Goal: Task Accomplishment & Management: Manage account settings

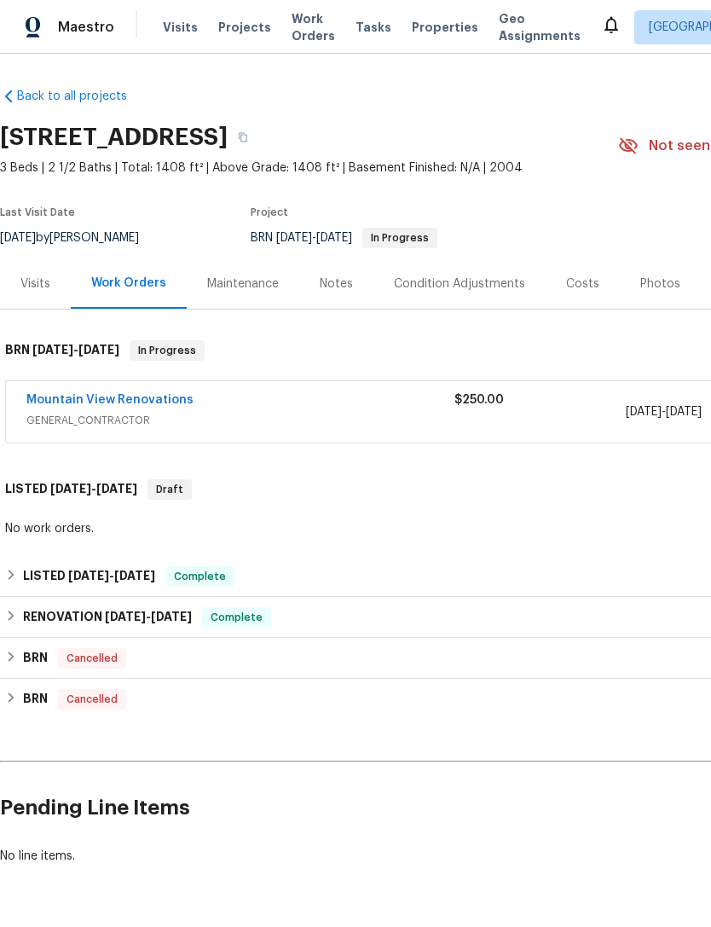
click at [339, 283] on div "Notes" at bounding box center [336, 283] width 33 height 17
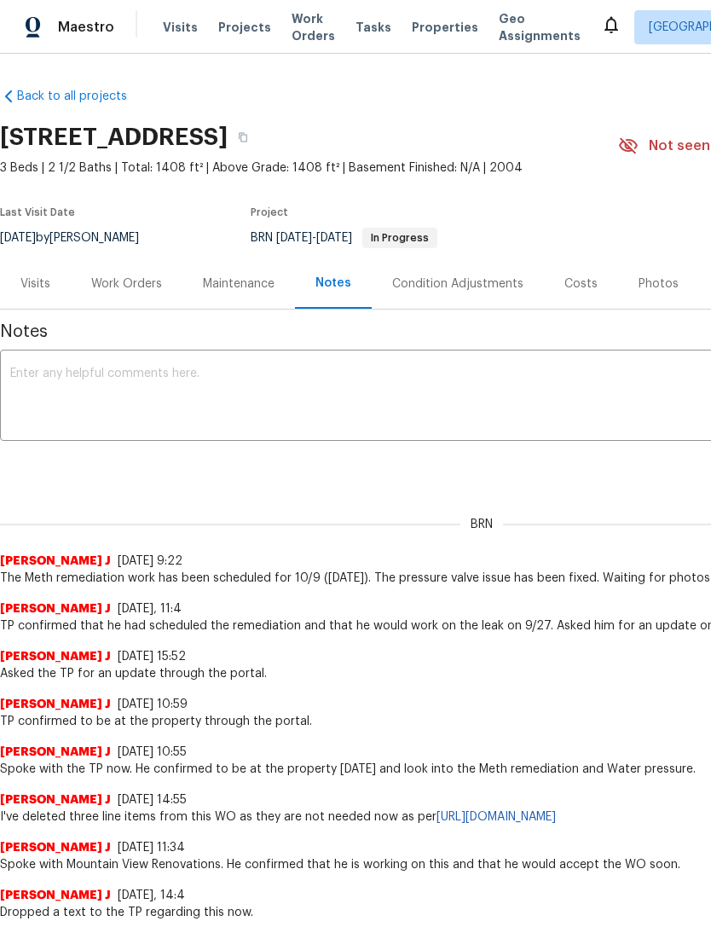
click at [112, 296] on div "Work Orders" at bounding box center [127, 283] width 112 height 50
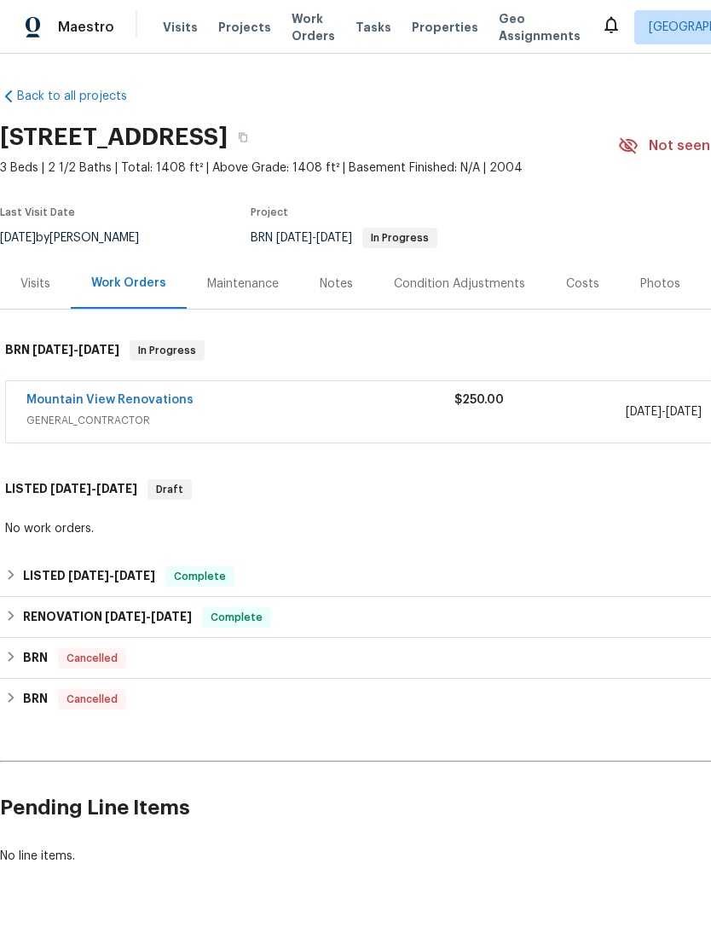
click at [99, 395] on link "Mountain View Renovations" at bounding box center [109, 400] width 167 height 12
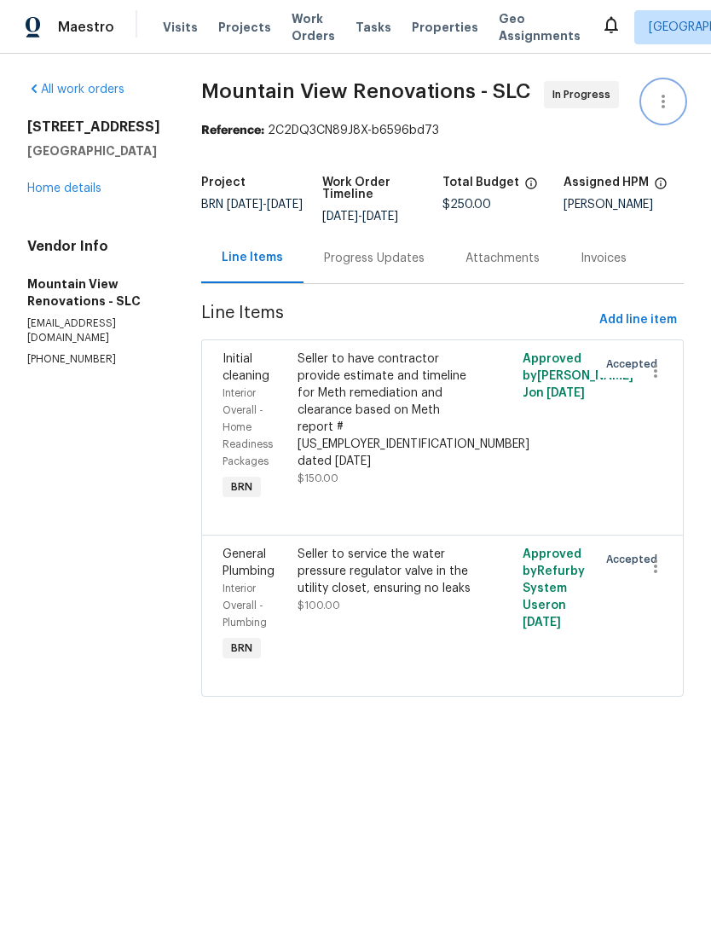
click at [660, 106] on icon "button" at bounding box center [663, 101] width 20 height 20
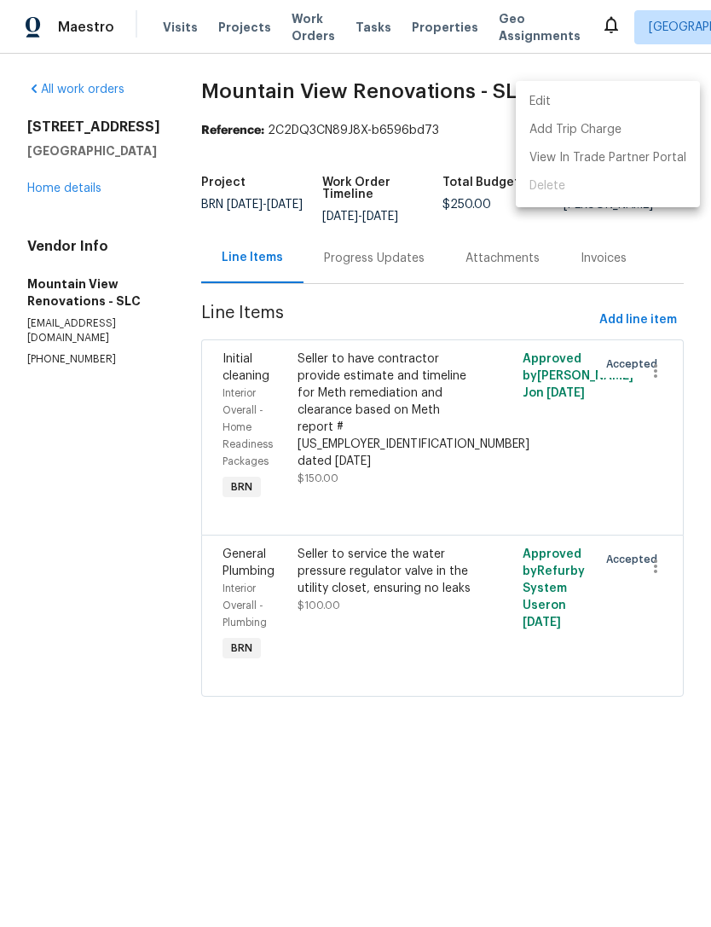
click at [609, 102] on li "Edit" at bounding box center [608, 102] width 184 height 28
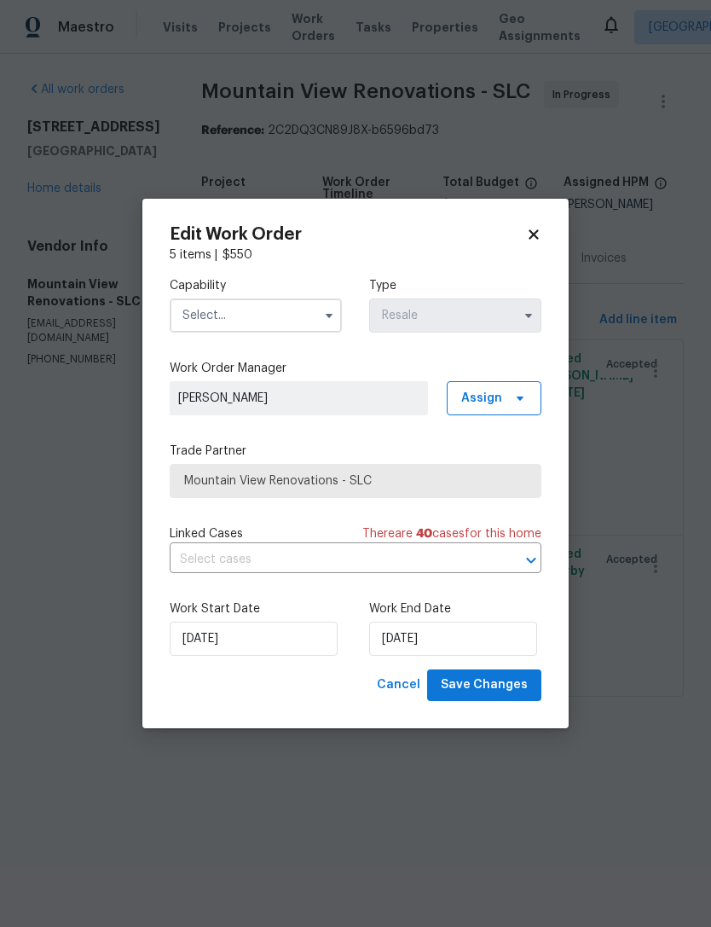
click at [281, 321] on input "text" at bounding box center [256, 316] width 172 height 34
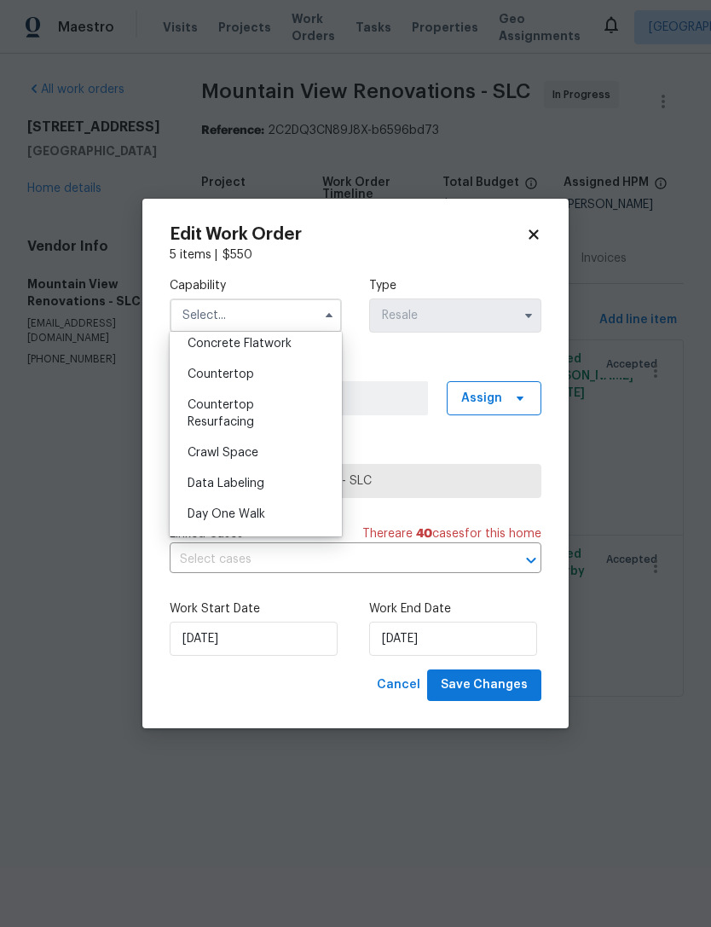
scroll to position [316, 0]
click at [437, 255] on div "5 items | $ 550" at bounding box center [356, 254] width 372 height 17
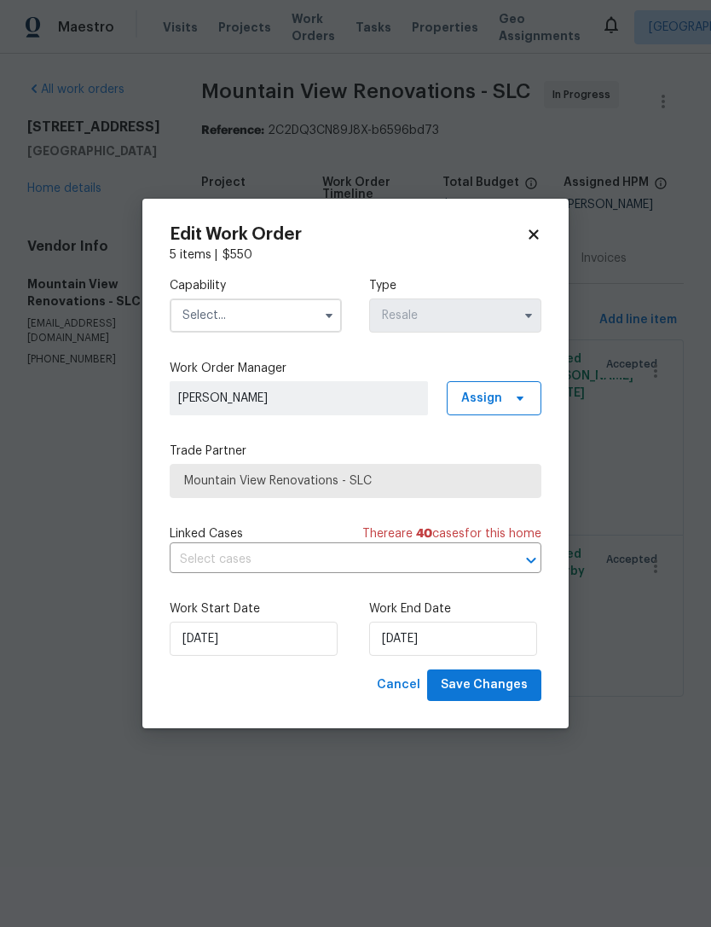
click at [539, 227] on icon at bounding box center [533, 234] width 15 height 15
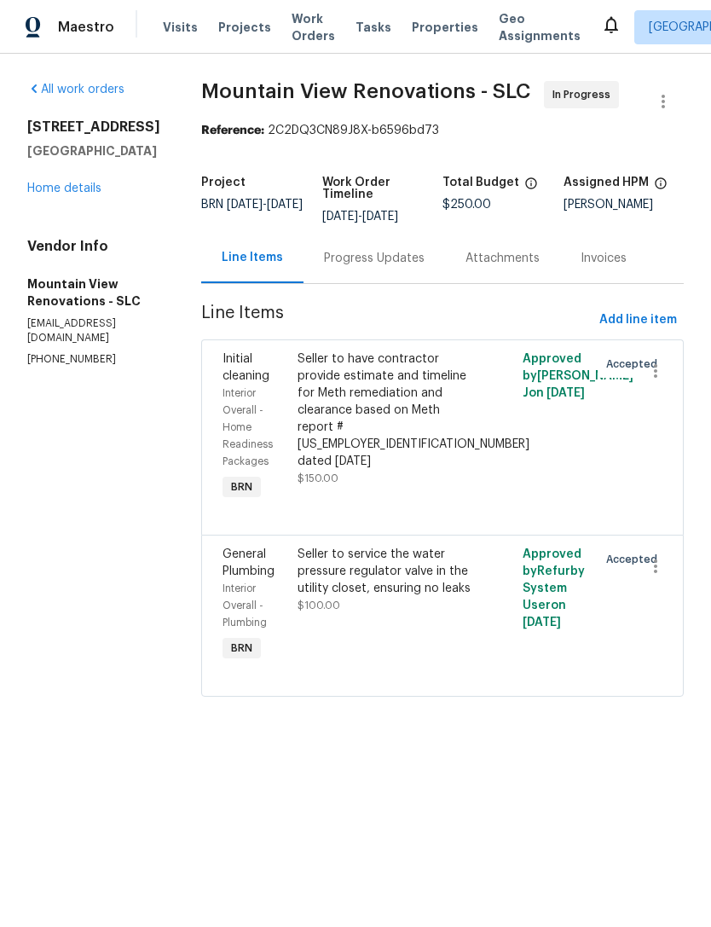
click at [99, 194] on link "Home details" at bounding box center [64, 189] width 74 height 12
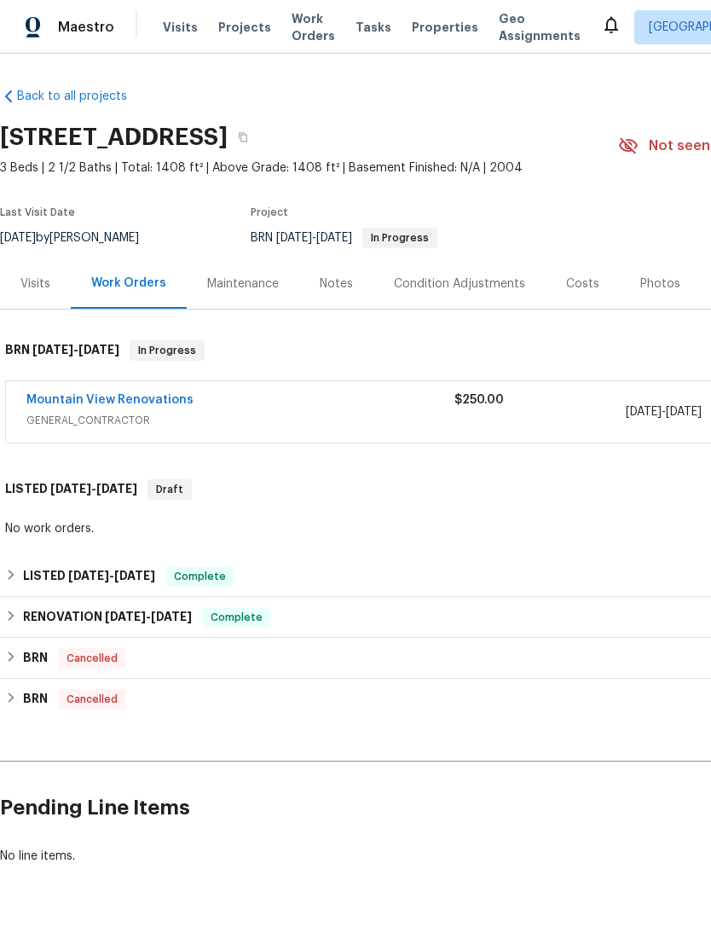
click at [140, 396] on link "Mountain View Renovations" at bounding box center [109, 400] width 167 height 12
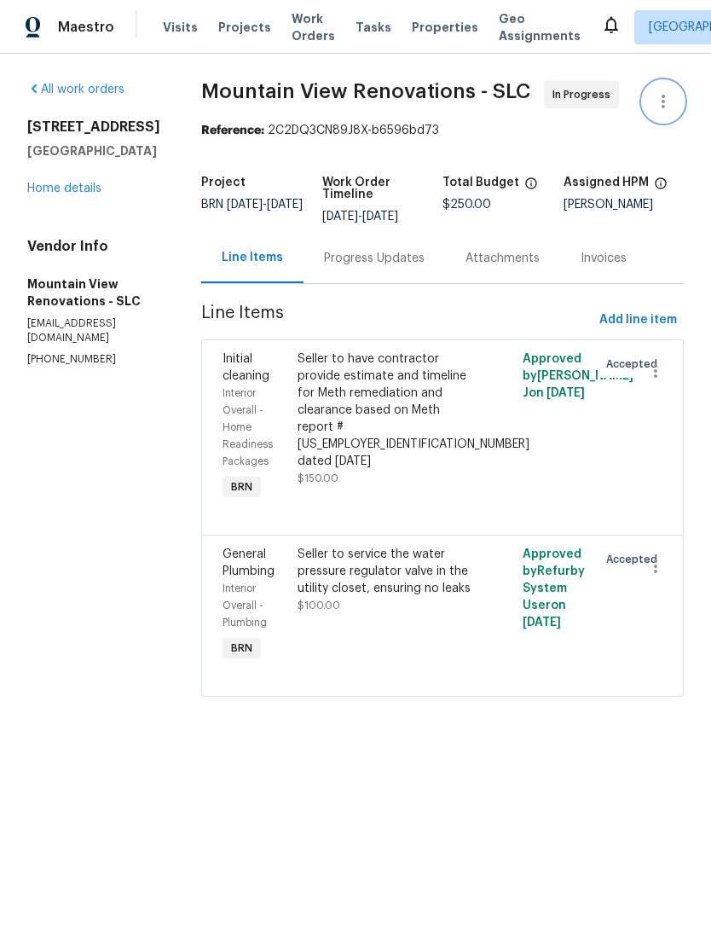
click at [668, 101] on icon "button" at bounding box center [663, 101] width 20 height 20
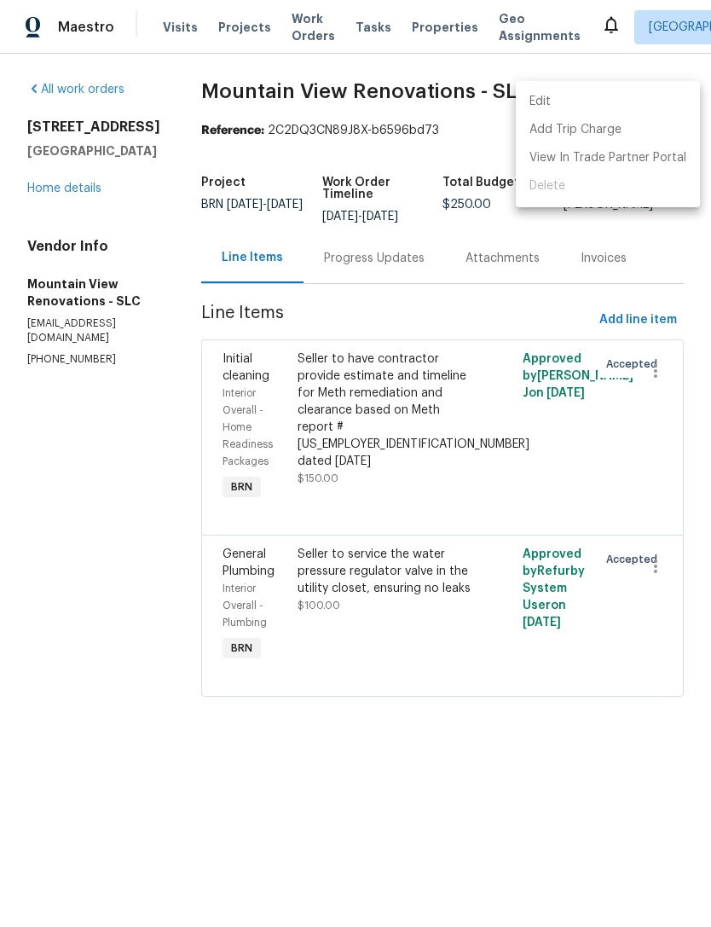
click at [594, 101] on li "Edit" at bounding box center [608, 102] width 184 height 28
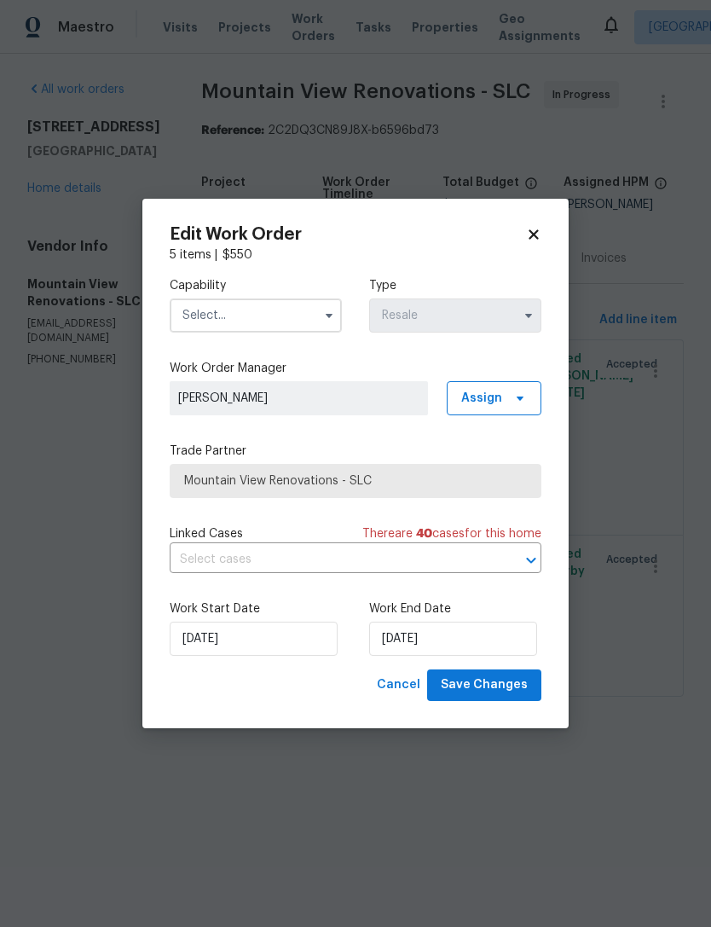
click at [298, 316] on input "text" at bounding box center [256, 316] width 172 height 34
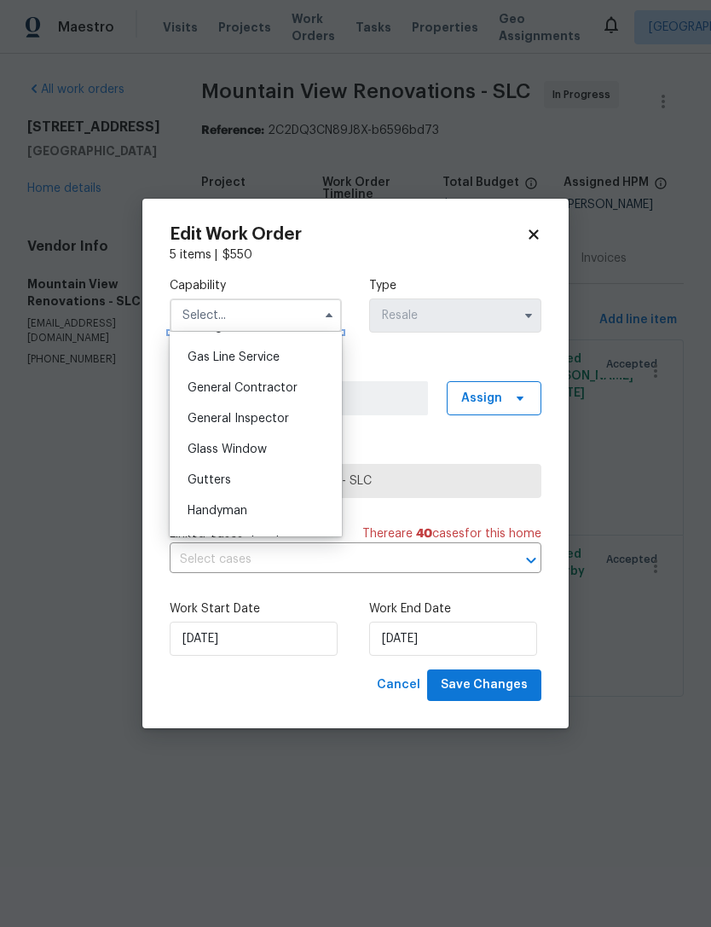
scroll to position [806, 0]
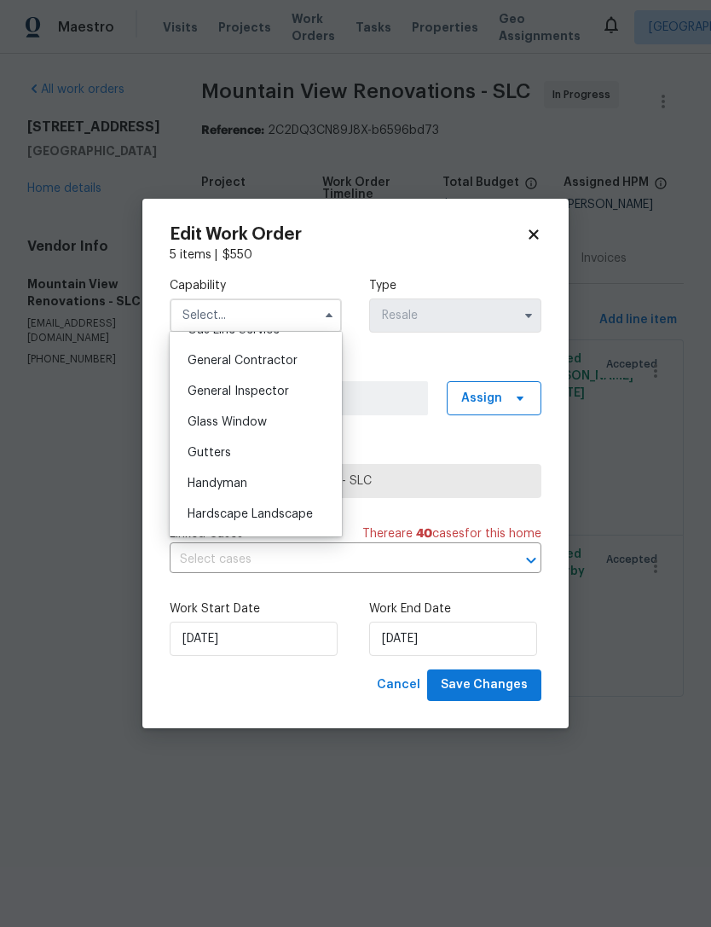
click at [283, 360] on span "General Contractor" at bounding box center [243, 361] width 110 height 12
type input "General Contractor"
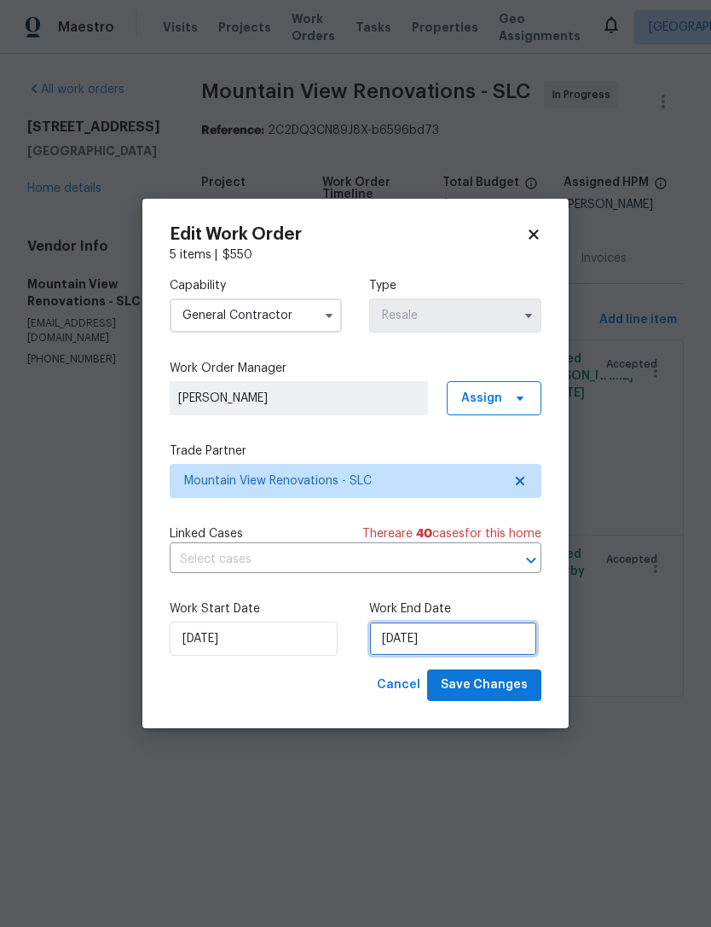
click at [439, 645] on input "[DATE]" at bounding box center [453, 639] width 168 height 34
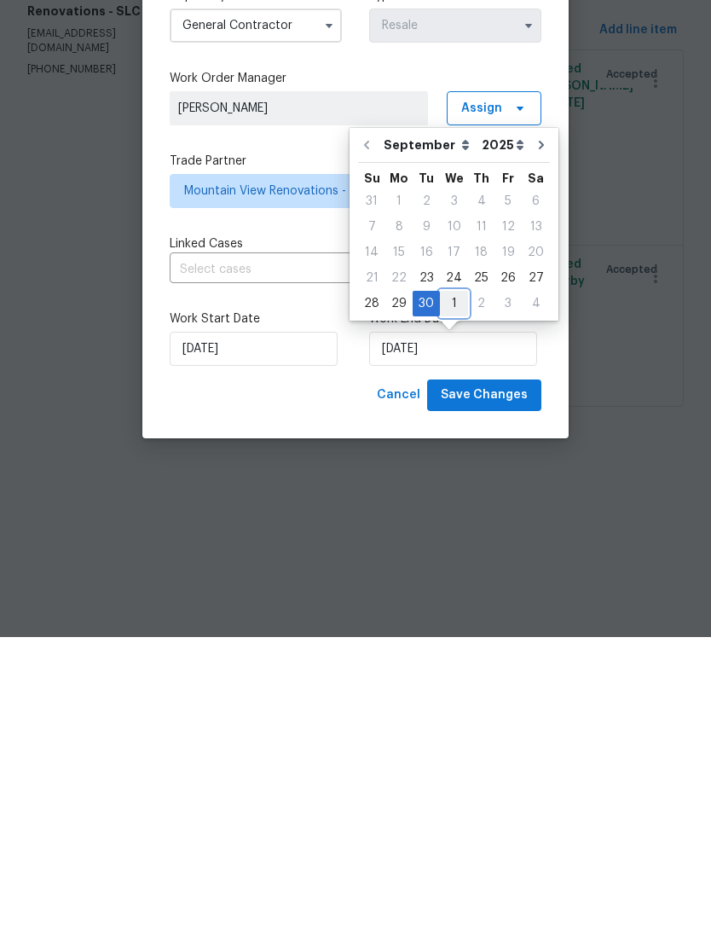
click at [453, 582] on div "1" at bounding box center [454, 594] width 28 height 24
type input "[DATE]"
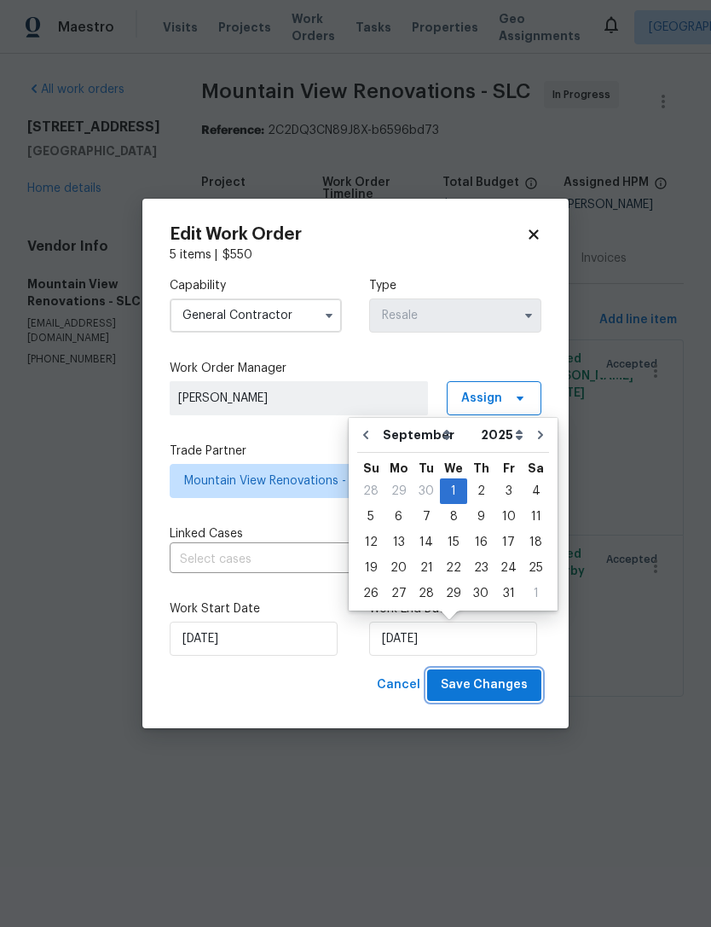
click at [481, 685] on span "Save Changes" at bounding box center [484, 685] width 87 height 21
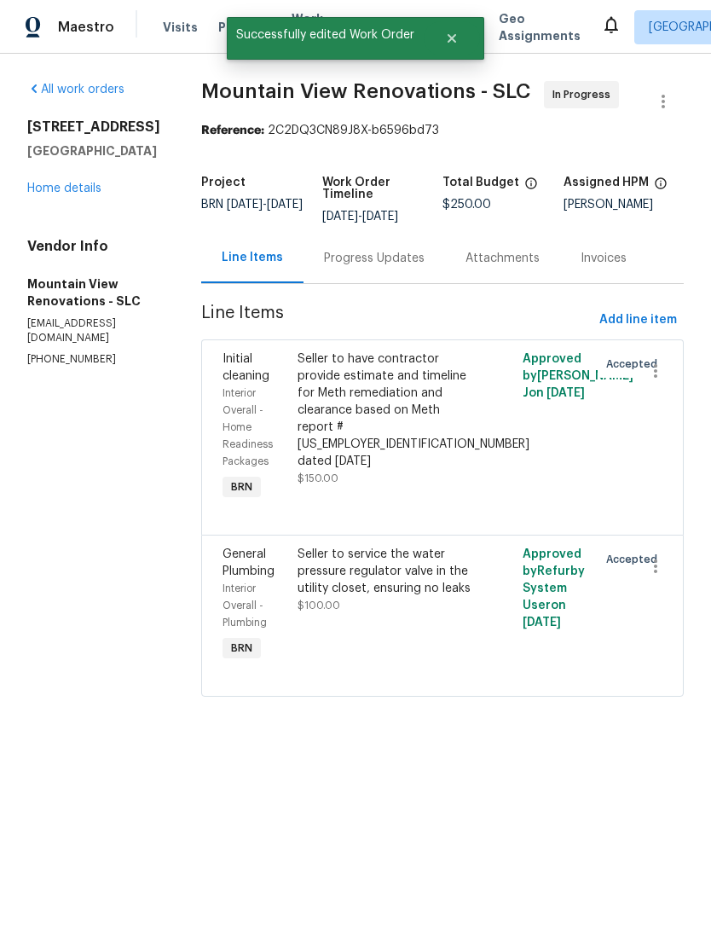
click at [83, 194] on link "Home details" at bounding box center [64, 189] width 74 height 12
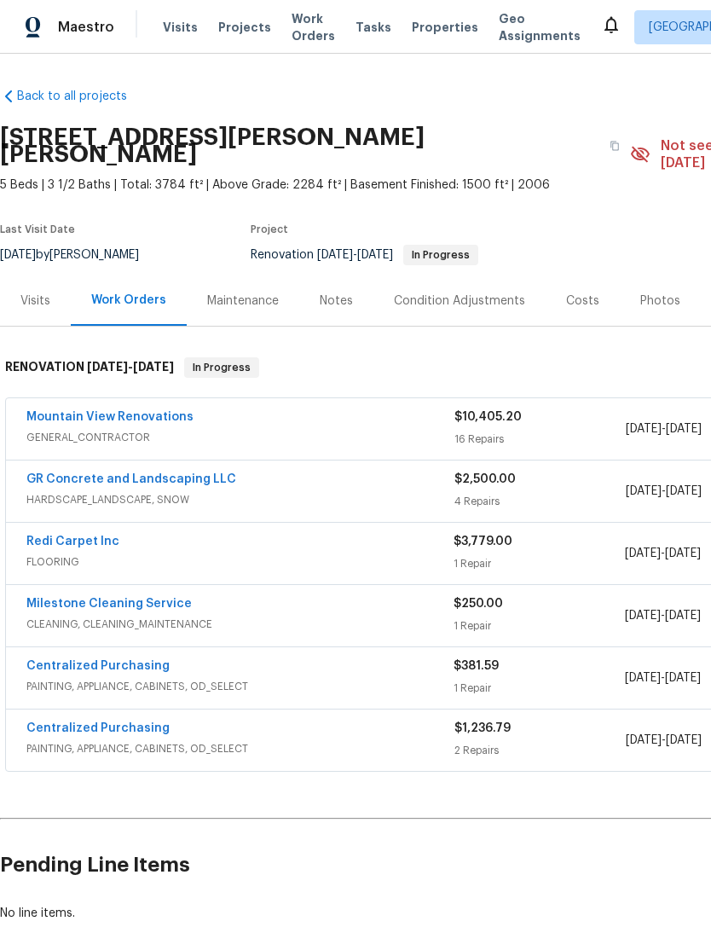
click at [357, 280] on div "Notes" at bounding box center [336, 300] width 74 height 50
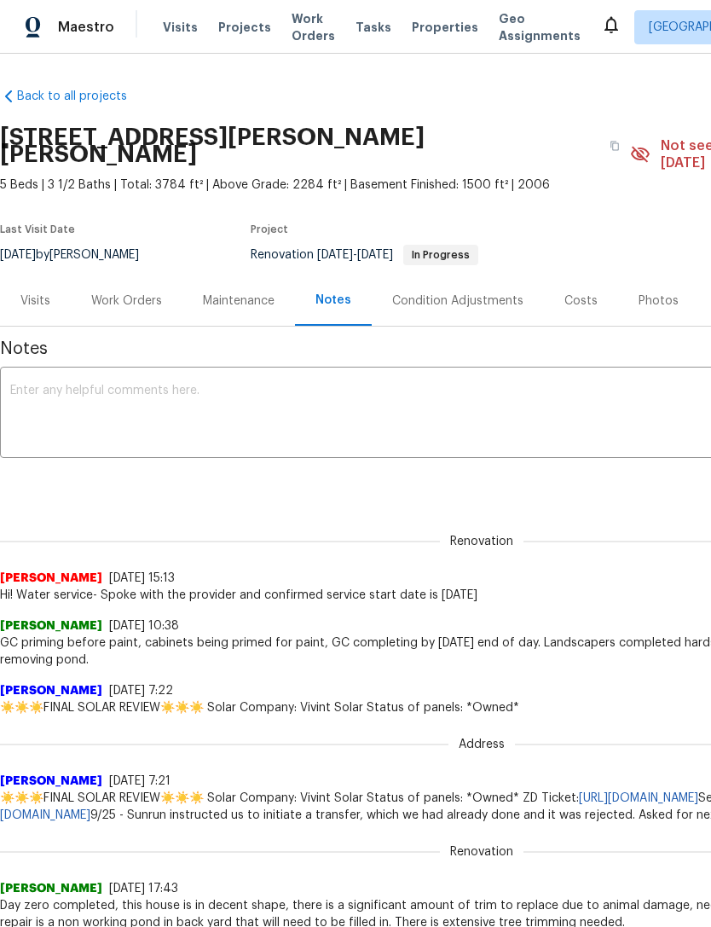
click at [222, 385] on textarea at bounding box center [481, 415] width 943 height 60
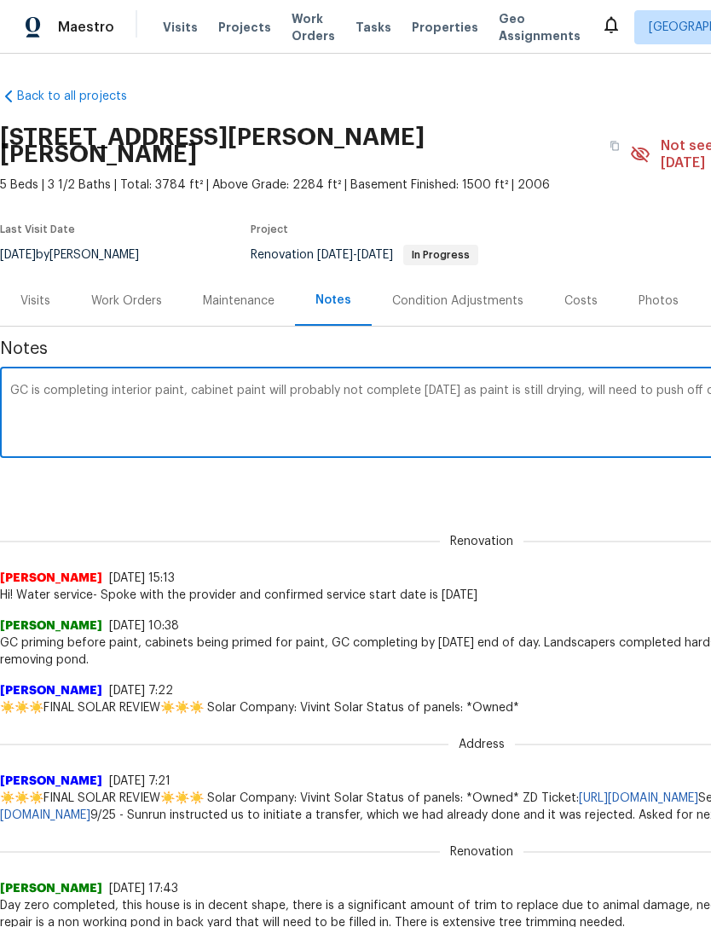
scroll to position [0, 252]
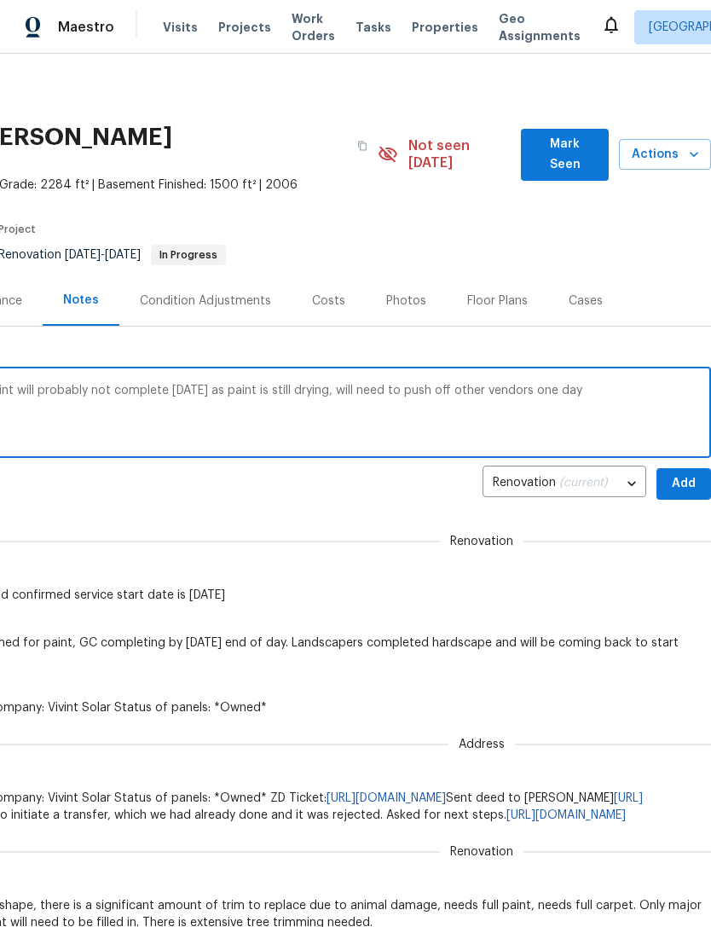
type textarea "GC is completing interior paint, cabinet paint will probably not complete today…"
click at [313, 385] on textarea "GC is completing interior paint, cabinet paint will probably not complete today…" at bounding box center [229, 415] width 943 height 60
click at [312, 385] on textarea "GC is completing interior paint, cabinet paint will probably not complete today…" at bounding box center [229, 415] width 943 height 60
click at [310, 385] on textarea "GC is completing interior paint, cabinet paint will probably not complete today…" at bounding box center [229, 415] width 943 height 60
click at [330, 293] on div "Costs" at bounding box center [328, 301] width 33 height 17
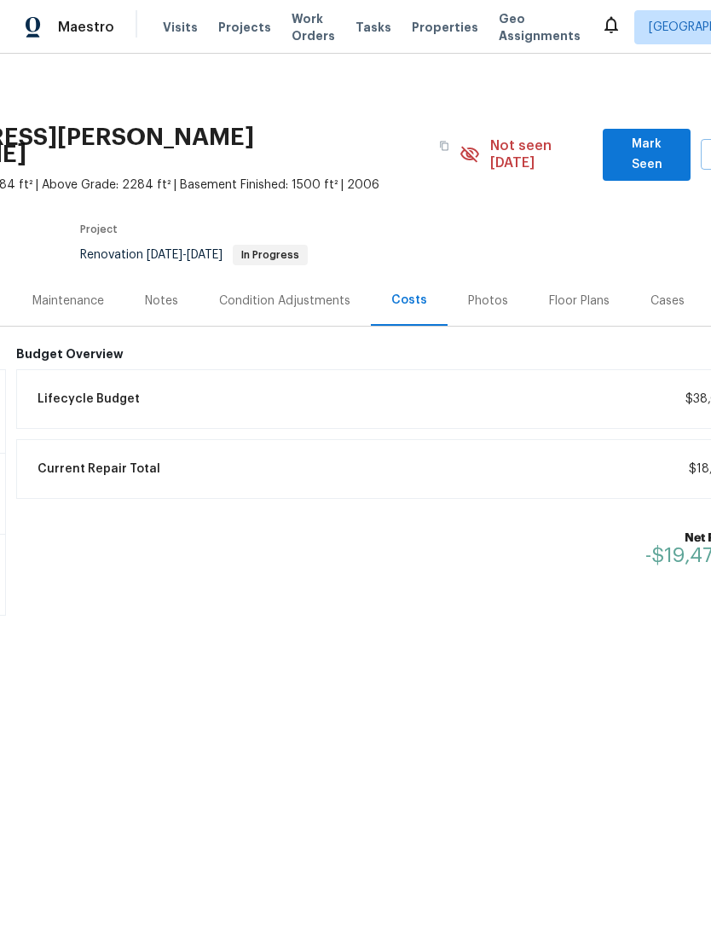
scroll to position [0, 168]
click at [160, 293] on div "Notes" at bounding box center [164, 301] width 33 height 17
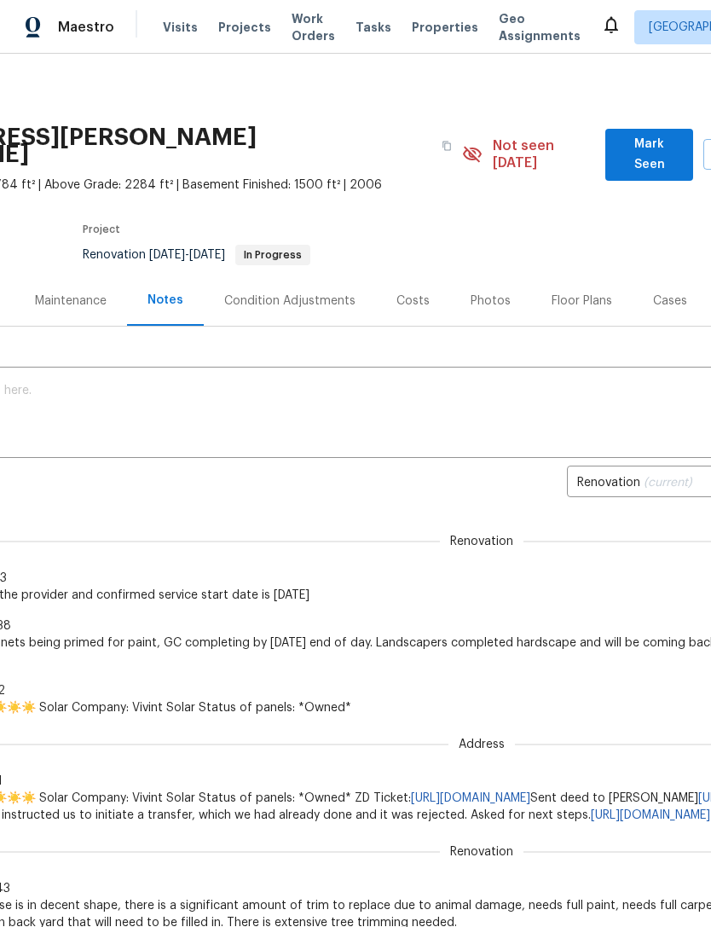
click at [85, 293] on div "Maintenance" at bounding box center [71, 301] width 72 height 17
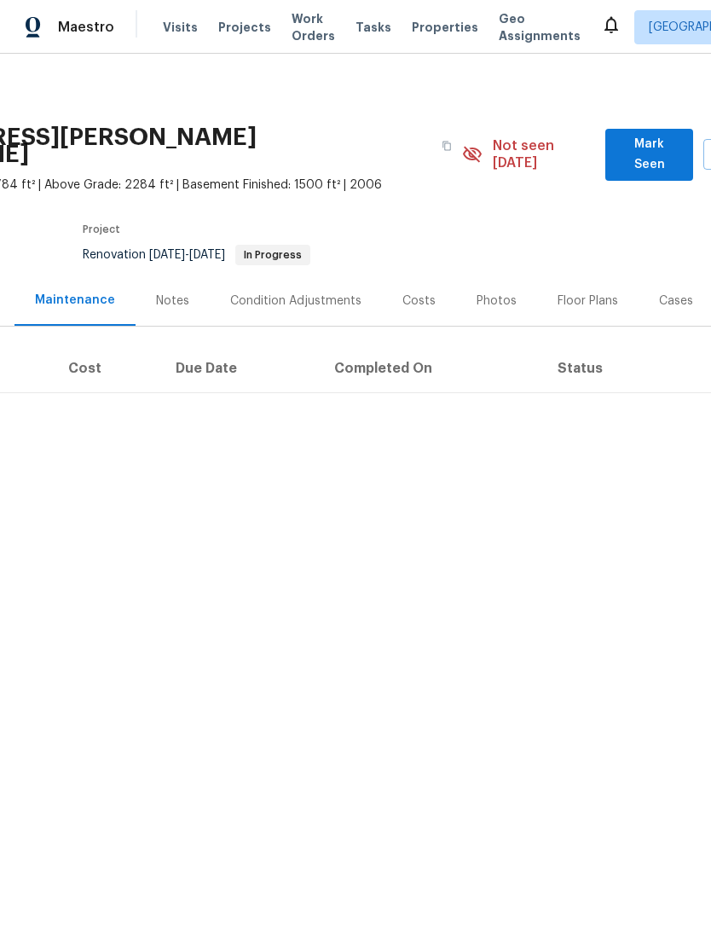
click at [322, 293] on div "Condition Adjustments" at bounding box center [295, 301] width 131 height 17
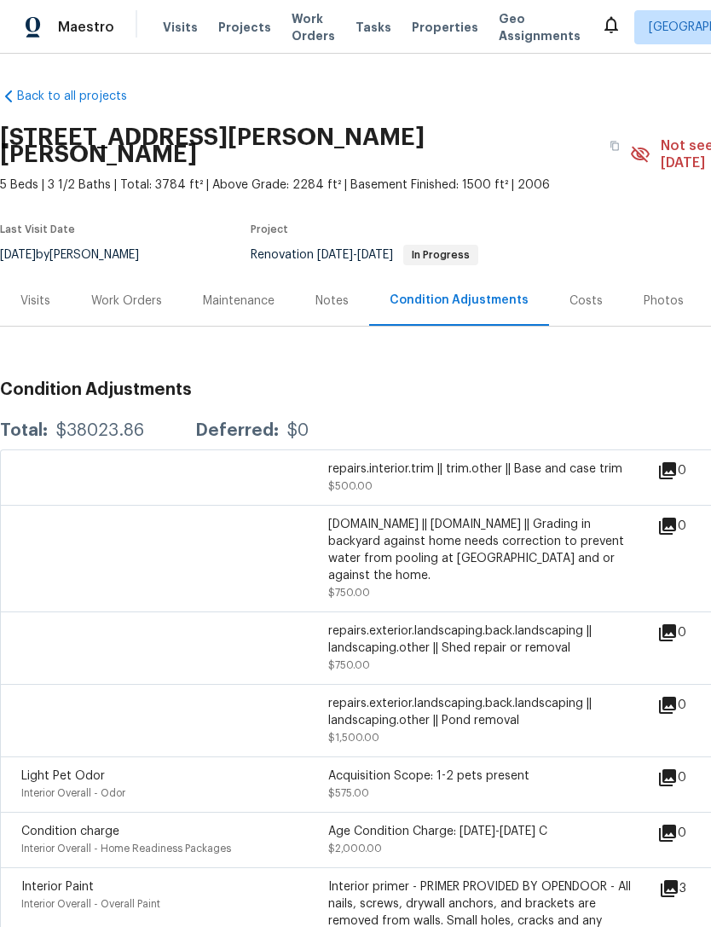
click at [129, 293] on div "Work Orders" at bounding box center [126, 301] width 71 height 17
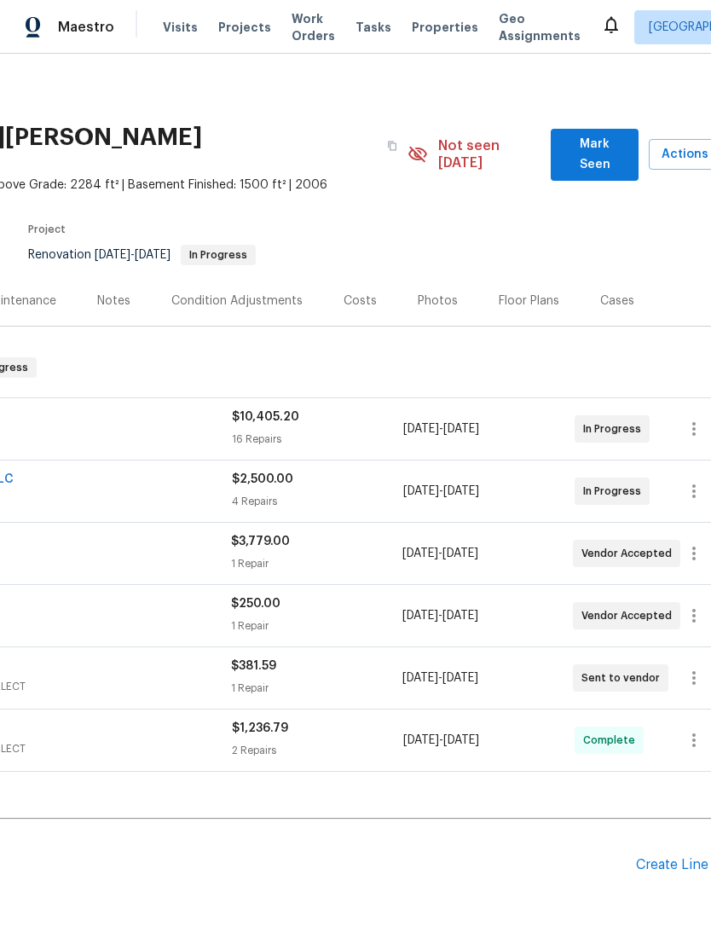
scroll to position [0, 222]
